Goal: Task Accomplishment & Management: Use online tool/utility

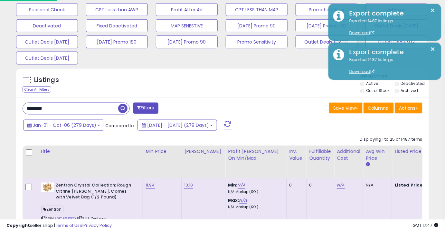
scroll to position [132, 239]
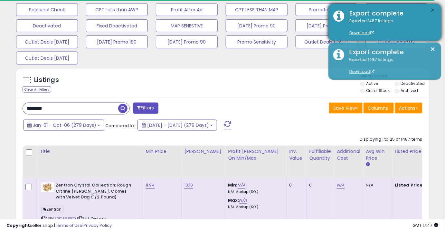
click at [434, 11] on button "×" at bounding box center [433, 10] width 5 height 8
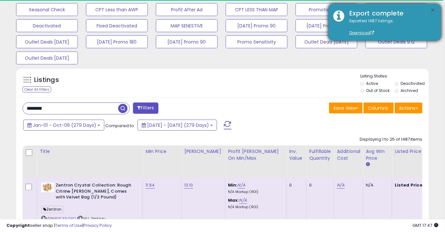
click at [433, 11] on button "×" at bounding box center [433, 10] width 5 height 8
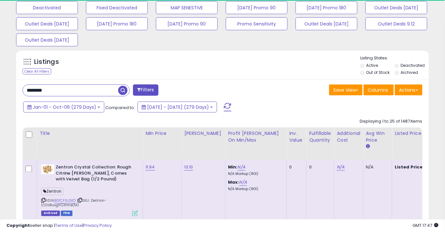
scroll to position [266, 0]
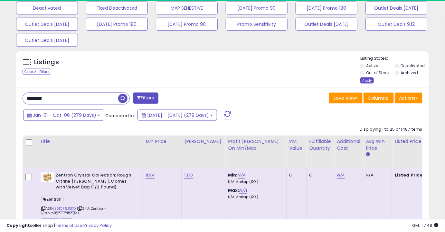
click at [367, 79] on div "Apply" at bounding box center [368, 80] width 14 height 6
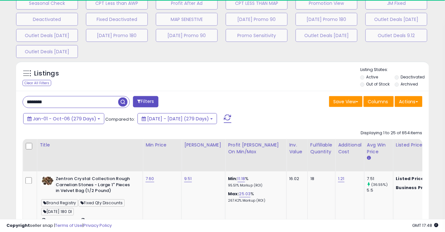
scroll to position [322211, 322104]
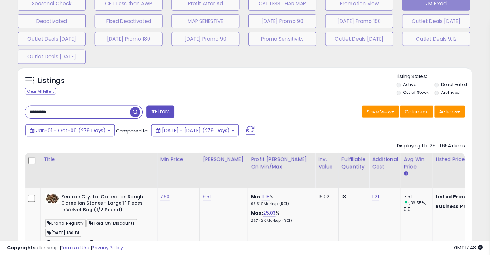
scroll to position [132, 265]
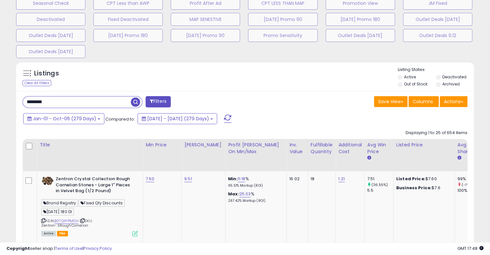
drag, startPoint x: 420, startPoint y: 1, endPoint x: 284, endPoint y: 89, distance: 161.9
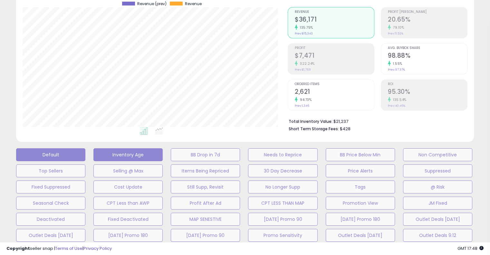
scroll to position [171, 0]
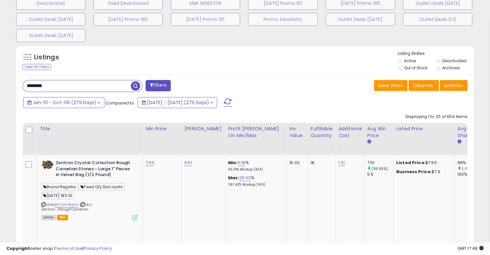
scroll to position [203, 0]
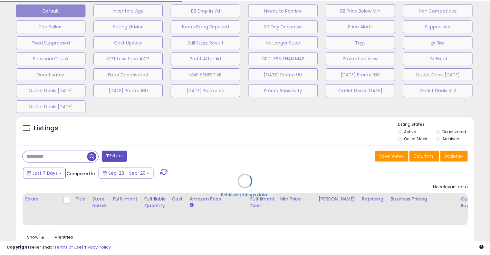
scroll to position [203, 0]
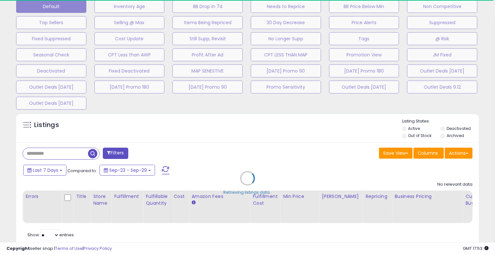
type input "********"
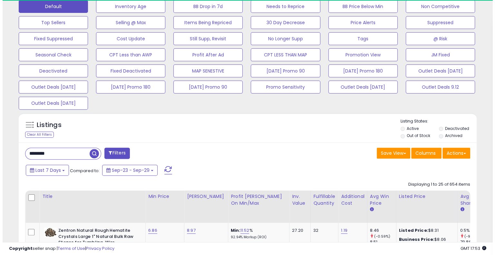
scroll to position [132, 265]
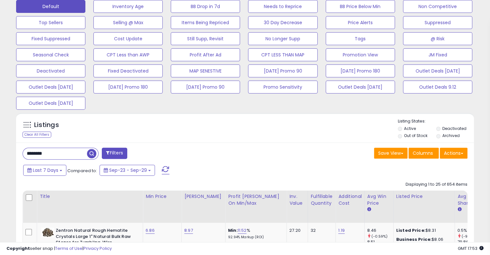
click at [445, 134] on label "Archived" at bounding box center [450, 135] width 17 height 5
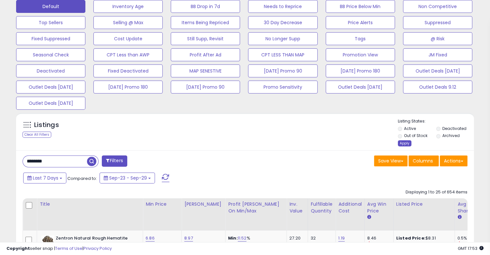
click at [405, 143] on div "Apply" at bounding box center [405, 143] width 14 height 6
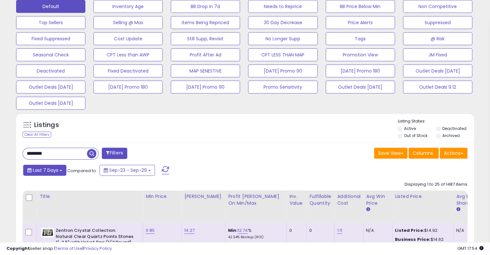
click at [42, 171] on span "Last 7 Days" at bounding box center [45, 170] width 25 height 6
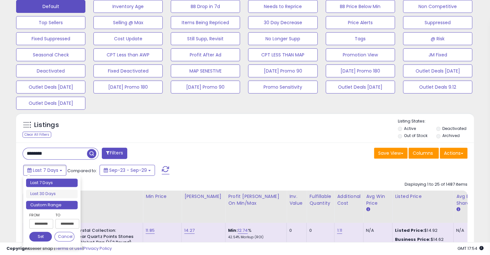
click at [45, 206] on li "Custom Range" at bounding box center [52, 205] width 52 height 9
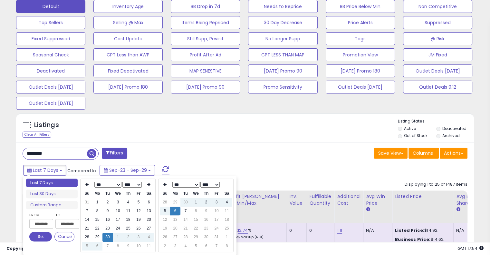
click at [139, 185] on select "**** **** **** **** **** **** **** **** **** **** **** **** **** **** **** ****…" at bounding box center [131, 185] width 19 height 6
click at [87, 186] on th at bounding box center [87, 184] width 10 height 9
click at [84, 183] on th at bounding box center [87, 184] width 10 height 9
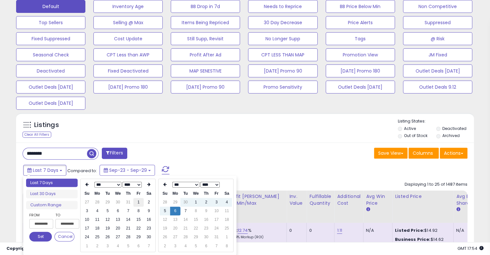
click at [138, 201] on td "1" at bounding box center [138, 202] width 10 height 9
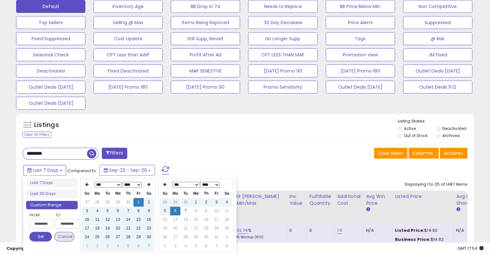
type input "**********"
click at [42, 232] on button "Set" at bounding box center [40, 237] width 23 height 10
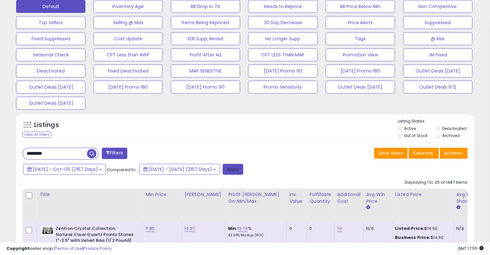
click at [243, 171] on button "Apply" at bounding box center [233, 169] width 21 height 11
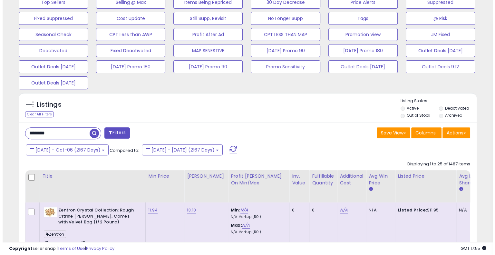
scroll to position [226, 0]
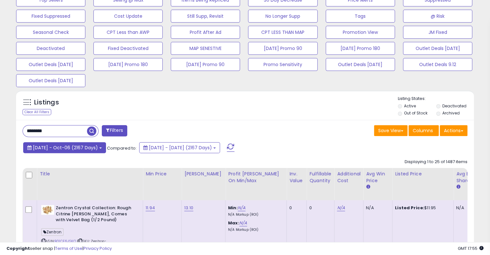
click at [92, 147] on span "2019-Nov-01 - Oct-06 (2167 Days)" at bounding box center [65, 147] width 65 height 6
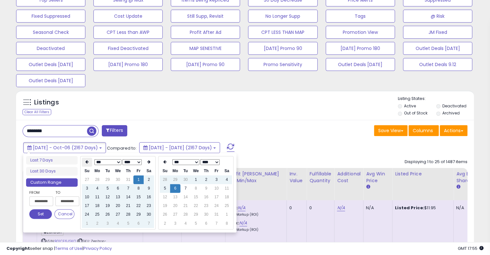
click at [88, 164] on th at bounding box center [87, 162] width 10 height 9
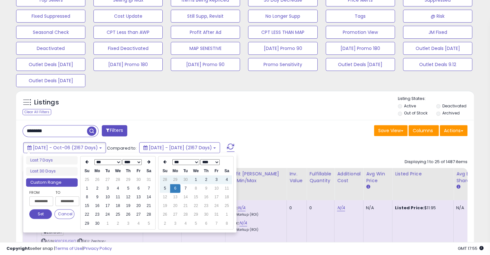
click at [88, 164] on th at bounding box center [87, 162] width 10 height 9
click at [116, 179] on td "1" at bounding box center [118, 179] width 10 height 9
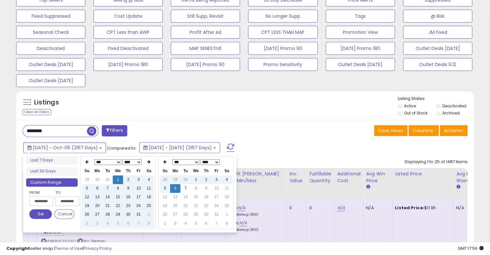
type input "**********"
click at [37, 214] on button "Set" at bounding box center [40, 214] width 23 height 10
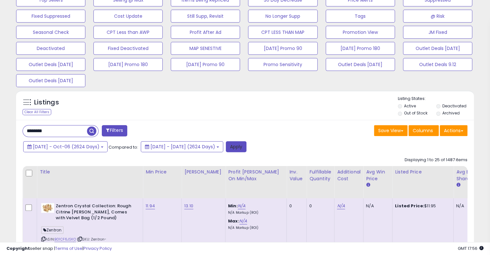
click at [247, 147] on button "Apply" at bounding box center [236, 146] width 21 height 11
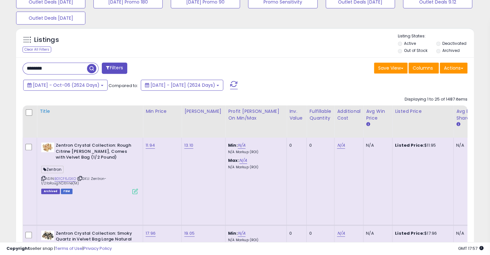
scroll to position [290, 0]
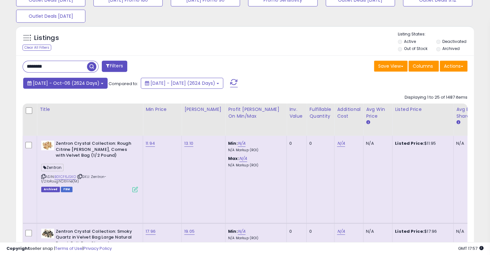
click at [108, 85] on button "2018-Aug-01 - Oct-06 (2624 Days)" at bounding box center [65, 83] width 84 height 11
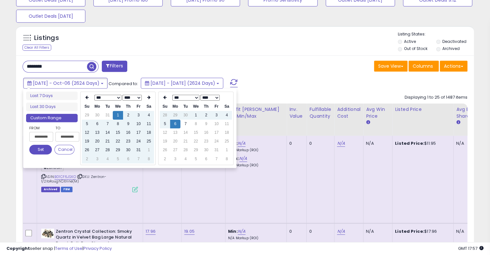
click at [128, 95] on select "**** **** **** **** **** **** **** **** **** **** **** **** **** **** **** ****…" at bounding box center [131, 98] width 19 height 6
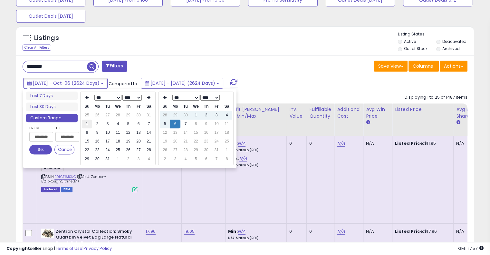
type input "**********"
click at [86, 125] on td "1" at bounding box center [87, 124] width 10 height 9
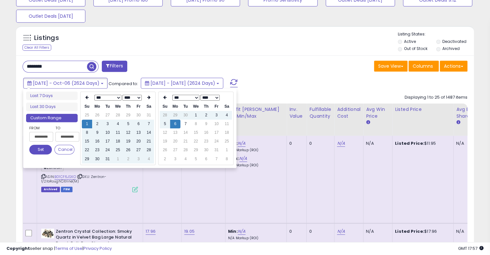
click at [41, 150] on button "Set" at bounding box center [40, 150] width 23 height 10
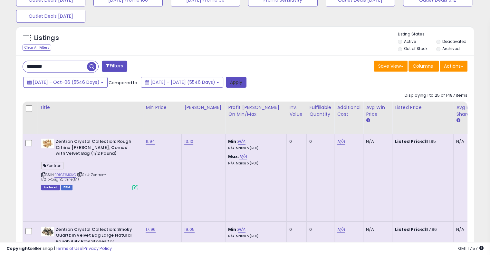
click at [247, 80] on button "Apply" at bounding box center [236, 82] width 21 height 11
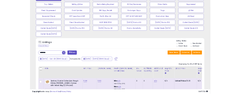
scroll to position [226, 0]
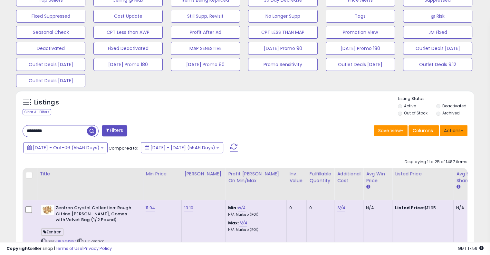
click at [450, 127] on button "Actions" at bounding box center [454, 130] width 28 height 11
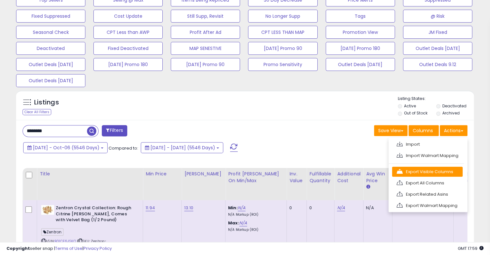
click at [426, 172] on link "Export Visible Columns" at bounding box center [427, 172] width 71 height 10
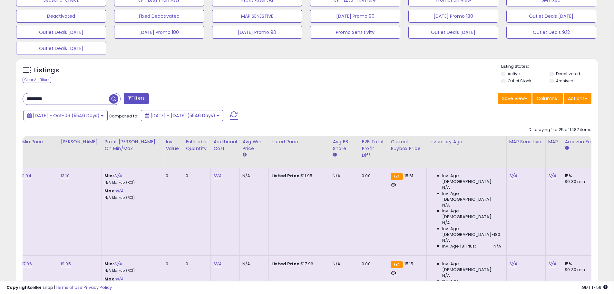
scroll to position [0, 0]
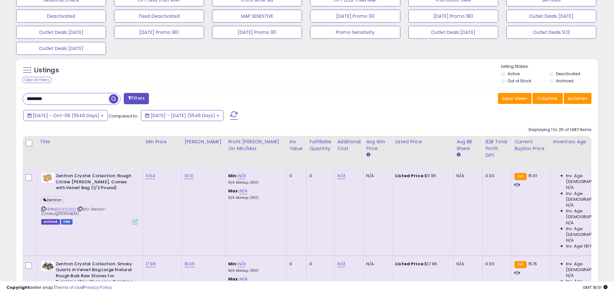
click at [490, 98] on span at bounding box center [586, 98] width 3 height 1
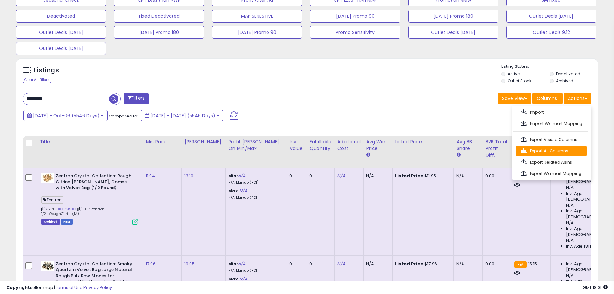
click at [490, 150] on link "Export All Columns" at bounding box center [551, 151] width 71 height 10
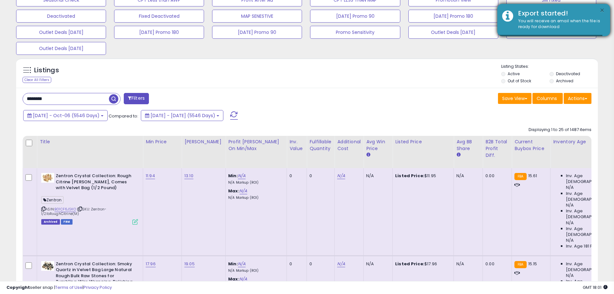
drag, startPoint x: 605, startPoint y: 3, endPoint x: 602, endPoint y: 9, distance: 7.1
click at [490, 11] on button "×" at bounding box center [602, 10] width 5 height 8
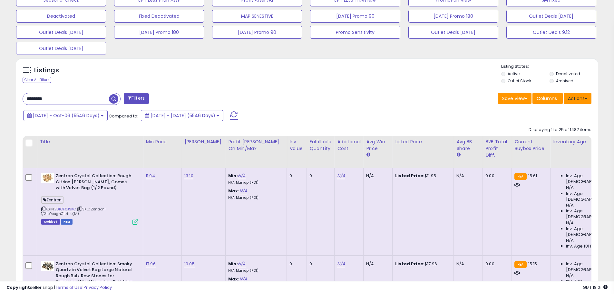
click at [490, 102] on button "Actions" at bounding box center [578, 98] width 28 height 11
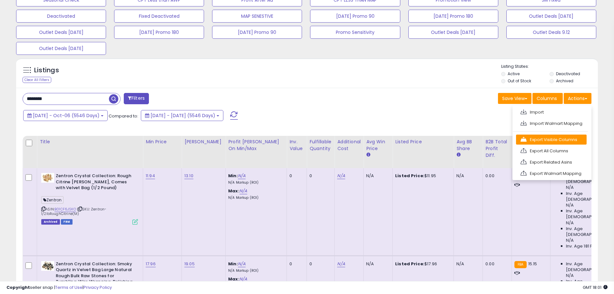
click at [490, 140] on link "Export Visible Columns" at bounding box center [551, 139] width 71 height 10
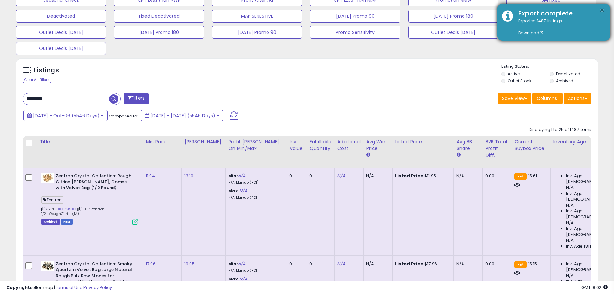
drag, startPoint x: 603, startPoint y: 9, endPoint x: 618, endPoint y: 18, distance: 17.2
click at [490, 9] on button "×" at bounding box center [602, 10] width 5 height 8
